Goal: Task Accomplishment & Management: Use online tool/utility

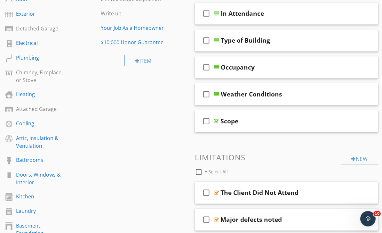
scroll to position [119, 0]
click at [24, 197] on div "Kitchen" at bounding box center [40, 196] width 49 height 8
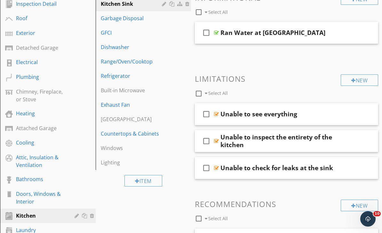
scroll to position [118, 0]
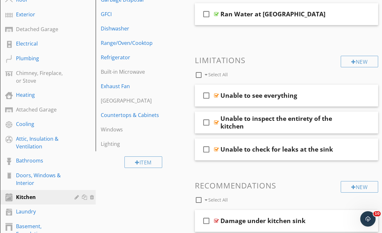
click at [29, 160] on div "Bathrooms" at bounding box center [40, 160] width 49 height 8
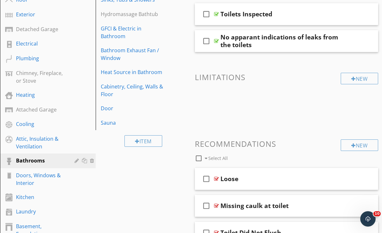
click at [108, 123] on div "Sauna" at bounding box center [132, 123] width 63 height 8
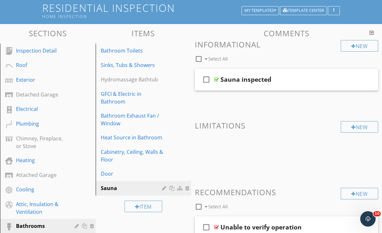
scroll to position [45, 0]
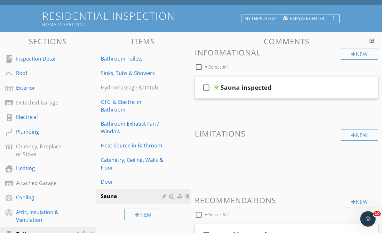
click at [370, 41] on div at bounding box center [371, 40] width 4 height 5
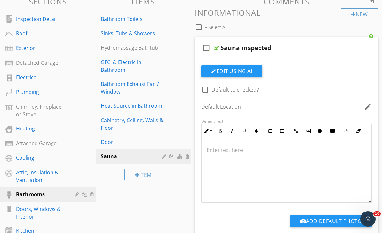
scroll to position [84, 0]
click at [337, 48] on div at bounding box center [334, 47] width 5 height 6
click at [311, 27] on div "check_box_outline_blank Select All" at bounding box center [268, 26] width 146 height 12
click at [317, 26] on div "check_box_outline_blank Select All" at bounding box center [268, 26] width 146 height 12
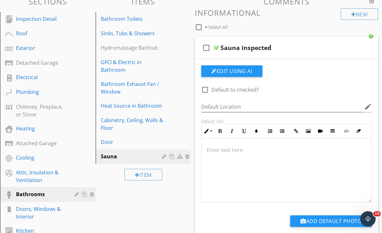
click at [312, 27] on div "check_box_outline_blank Select All" at bounding box center [268, 26] width 146 height 12
click at [309, 27] on div "check_box_outline_blank Select All" at bounding box center [268, 26] width 146 height 12
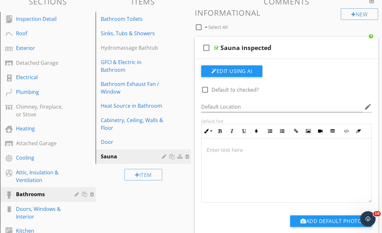
click at [139, 143] on div "Door" at bounding box center [132, 142] width 63 height 8
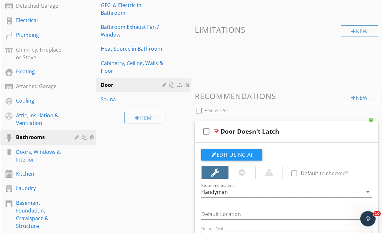
scroll to position [142, 0]
click at [109, 97] on div "Sauna" at bounding box center [132, 99] width 63 height 8
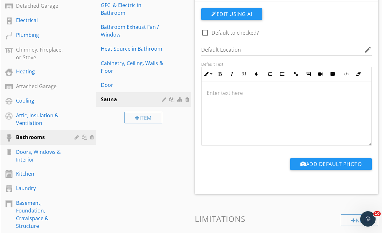
click at [107, 99] on div "Sauna" at bounding box center [132, 99] width 63 height 8
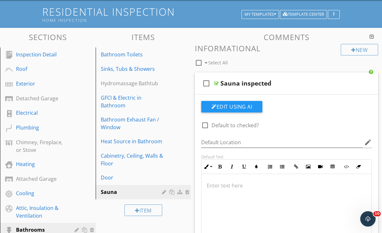
scroll to position [49, 0]
click at [208, 84] on icon "check_box_outline_blank" at bounding box center [206, 83] width 10 height 15
checkbox input "true"
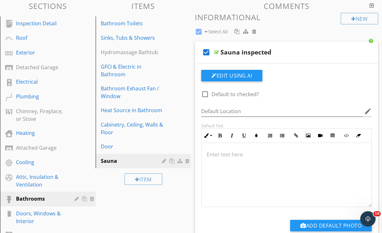
scroll to position [80, 0]
click at [346, 50] on div at bounding box center [345, 52] width 6 height 6
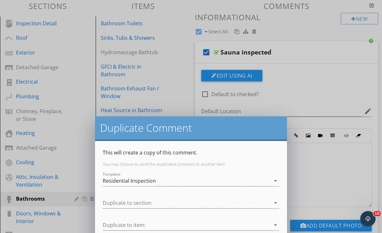
scroll to position [80, 0]
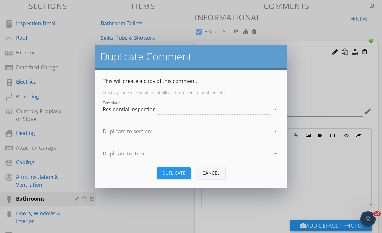
click at [216, 178] on button "Cancel" at bounding box center [211, 173] width 28 height 12
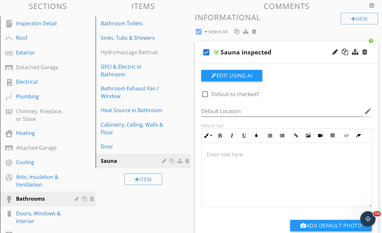
click at [300, 32] on div "check_box Select All" at bounding box center [268, 30] width 146 height 12
